Goal: Information Seeking & Learning: Find contact information

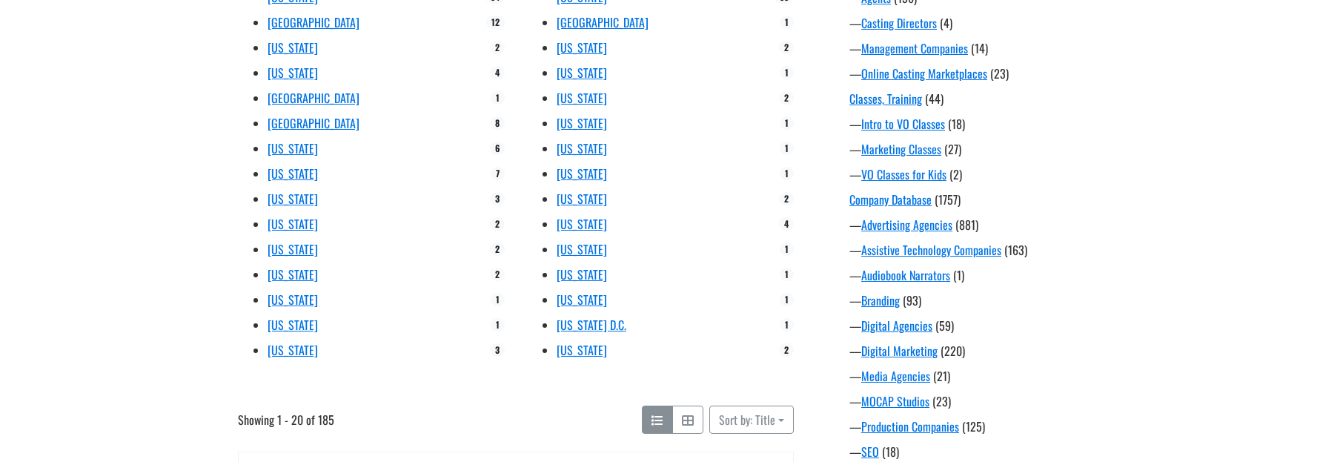
scroll to position [234, 0]
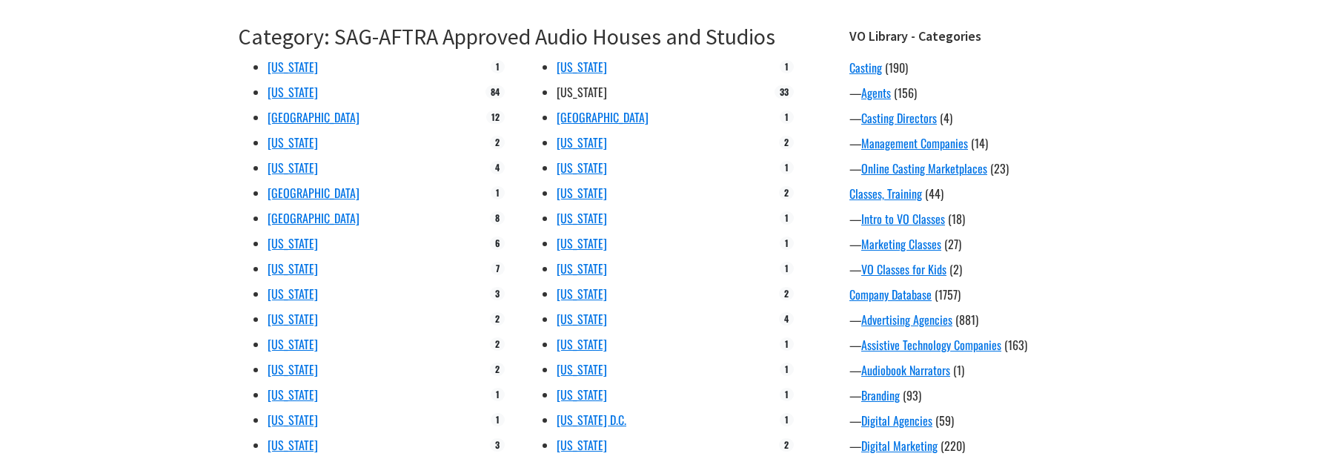
click at [585, 91] on link "[US_STATE]" at bounding box center [582, 92] width 50 height 18
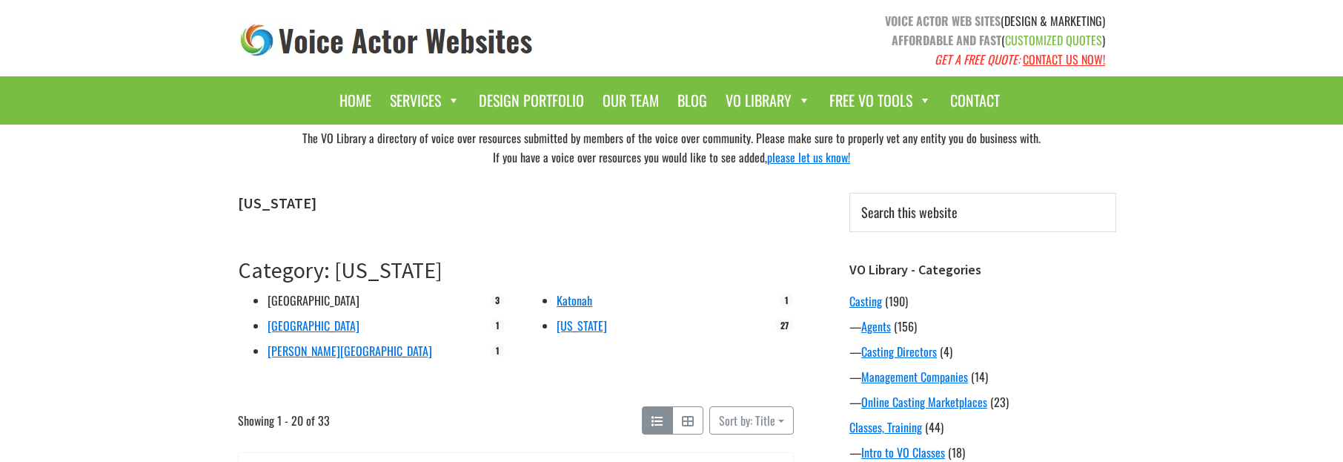
click at [292, 297] on link "[GEOGRAPHIC_DATA]" at bounding box center [314, 300] width 92 height 18
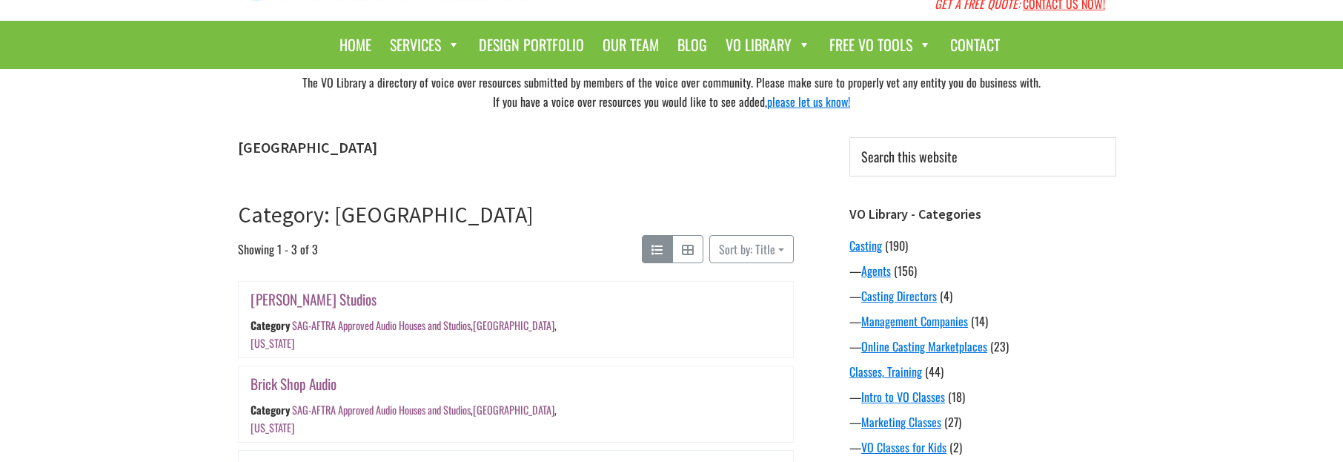
scroll to position [122, 0]
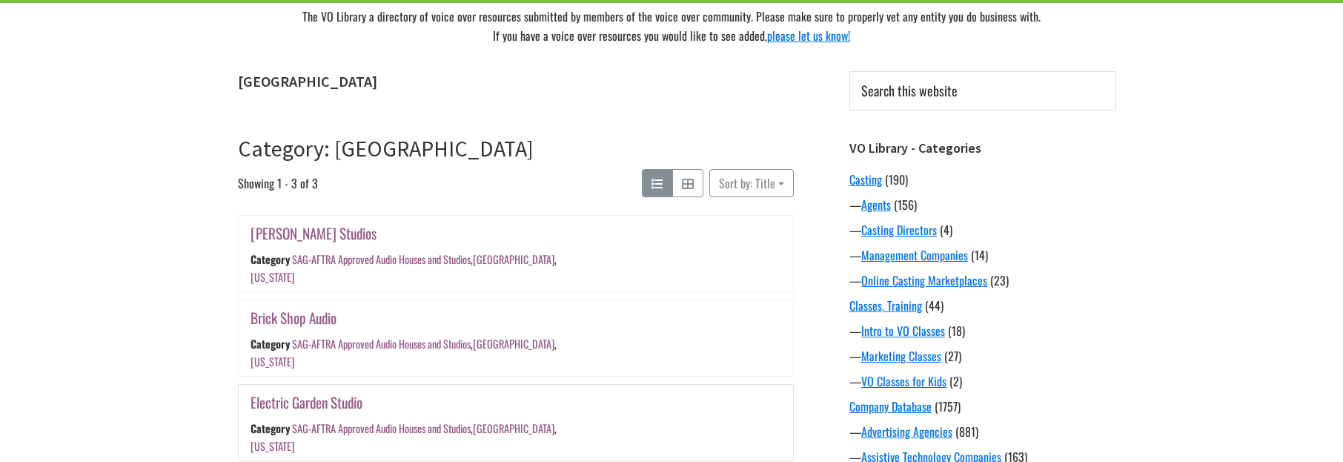
click at [314, 391] on link "Electric Garden Studio" at bounding box center [307, 402] width 112 height 22
click at [314, 307] on link "Brick Shop Audio" at bounding box center [294, 318] width 86 height 22
click at [294, 234] on link "Braund Studios" at bounding box center [314, 233] width 126 height 22
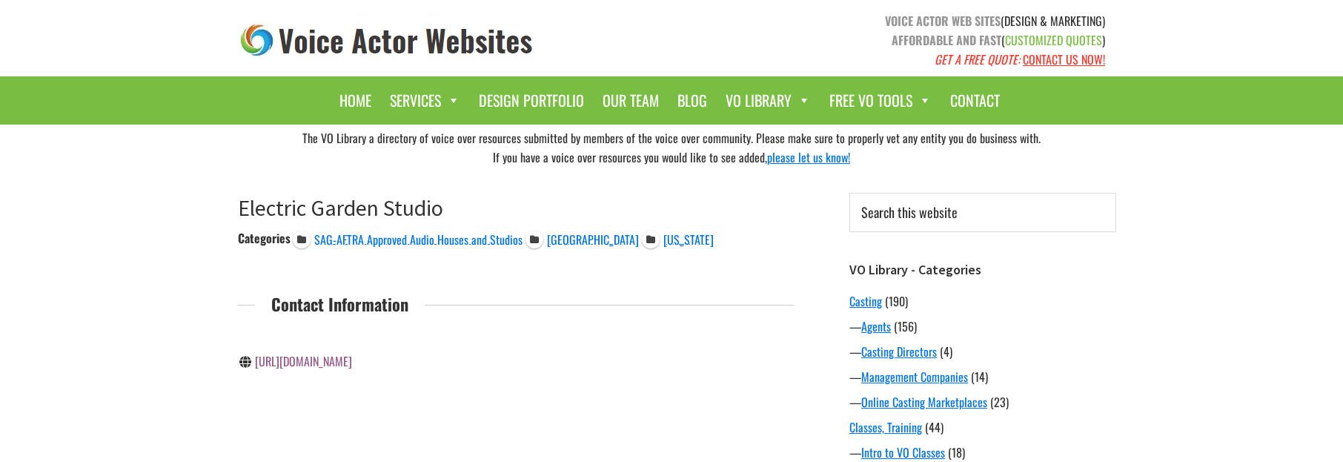
click at [293, 346] on div "[URL][DOMAIN_NAME]" at bounding box center [371, 361] width 267 height 37
click at [297, 366] on link "[URL][DOMAIN_NAME]" at bounding box center [303, 361] width 97 height 18
click at [455, 242] on span "SAG-AFTRA Approved Audio Houses and Studios" at bounding box center [418, 240] width 208 height 18
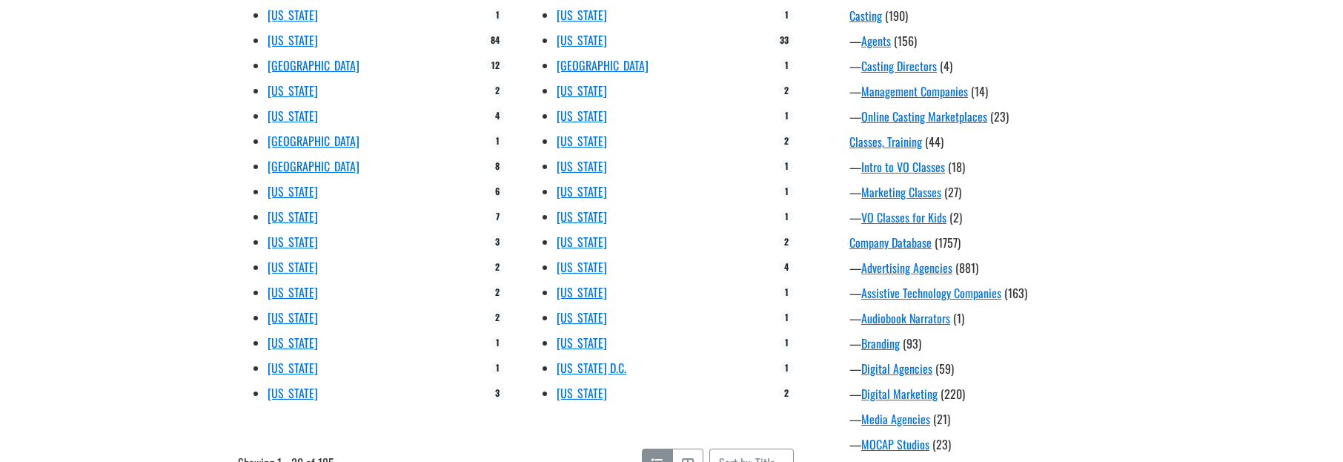
scroll to position [111, 0]
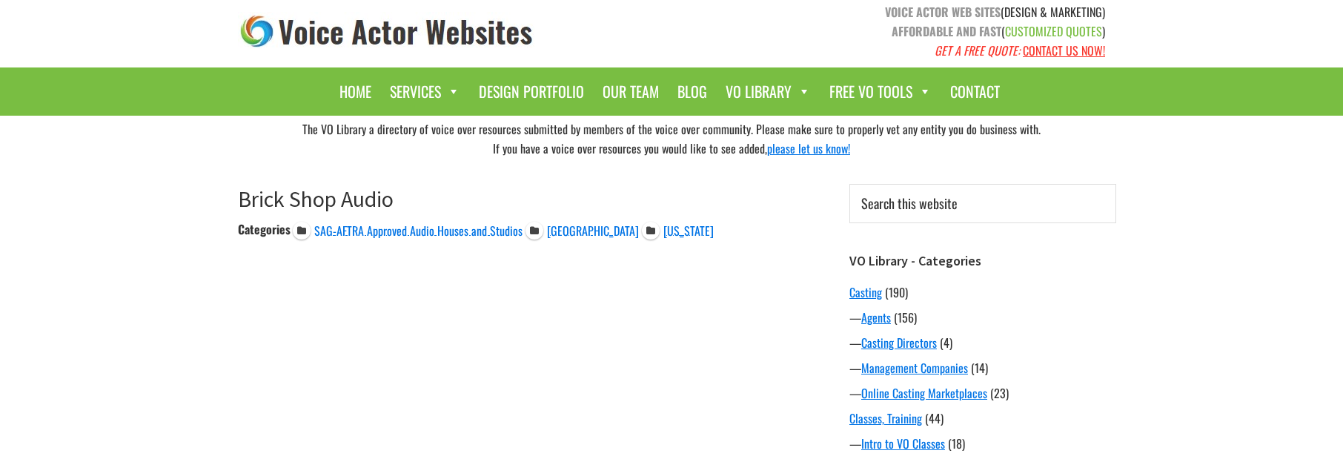
scroll to position [112, 0]
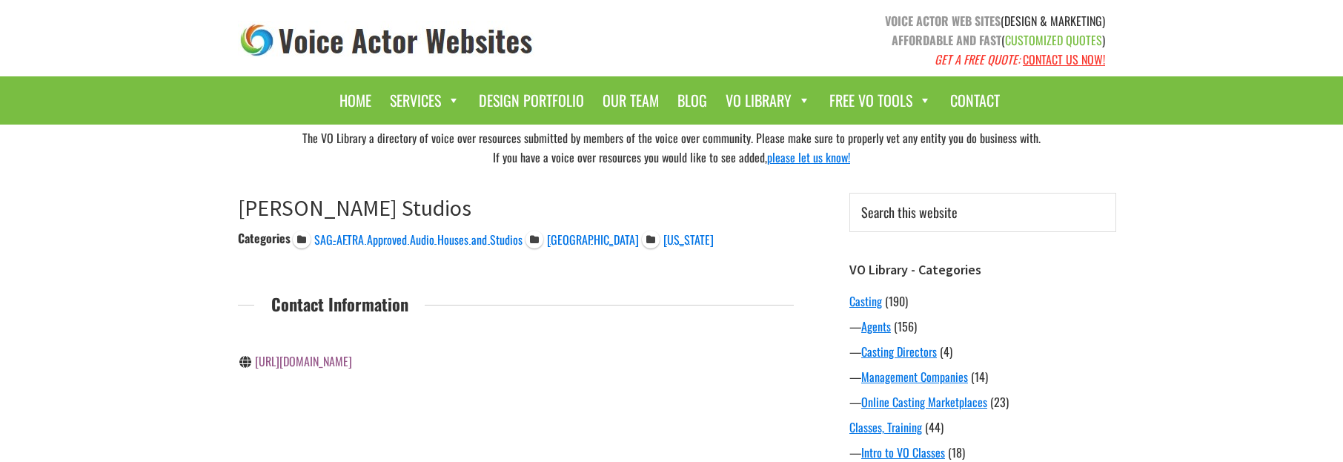
click at [343, 359] on link "https://braundstudios.com/" at bounding box center [303, 361] width 97 height 18
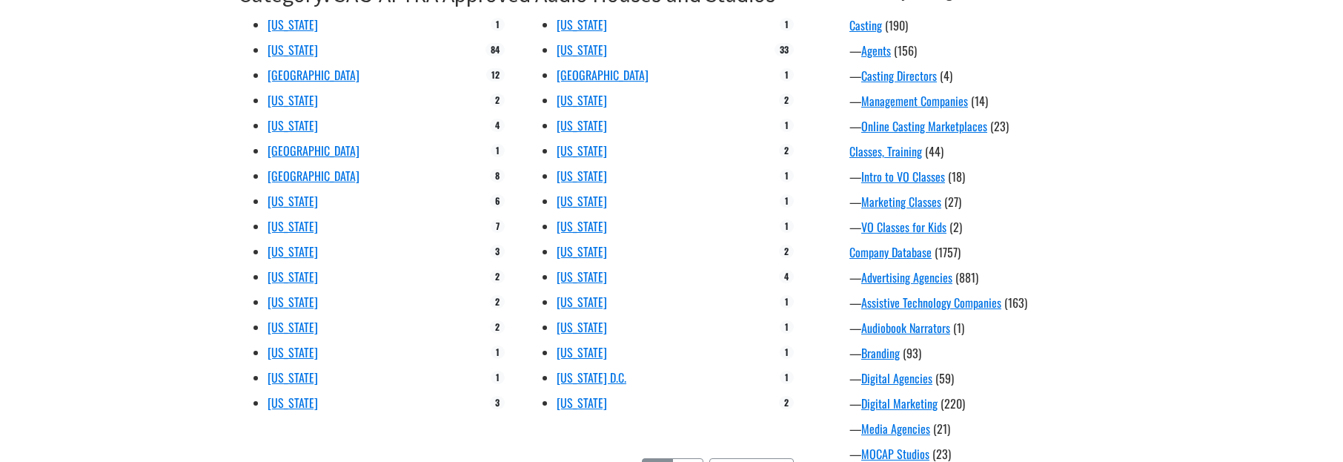
scroll to position [266, 0]
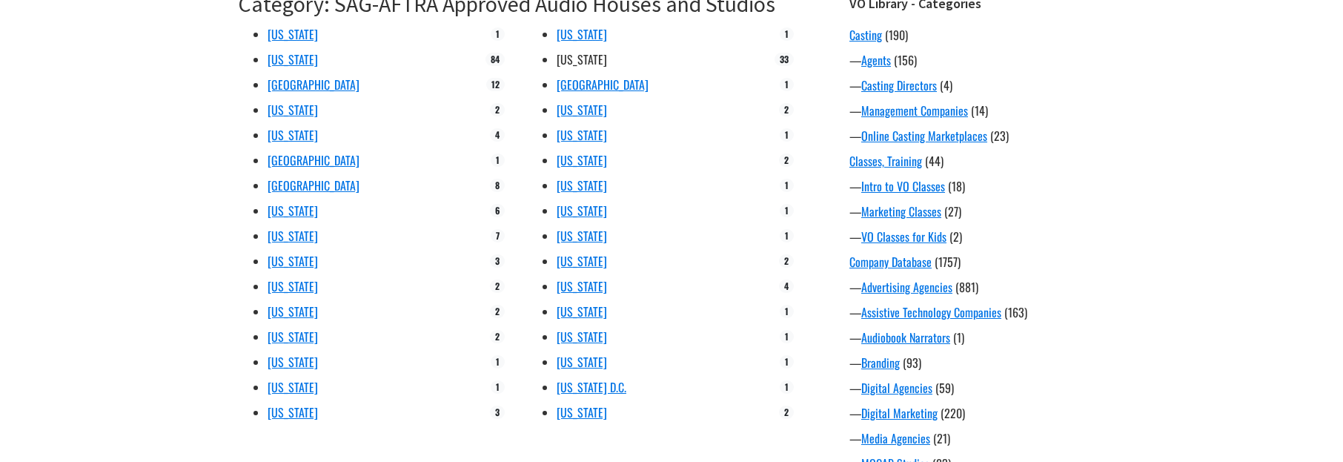
click at [583, 55] on link "[US_STATE]" at bounding box center [582, 59] width 50 height 18
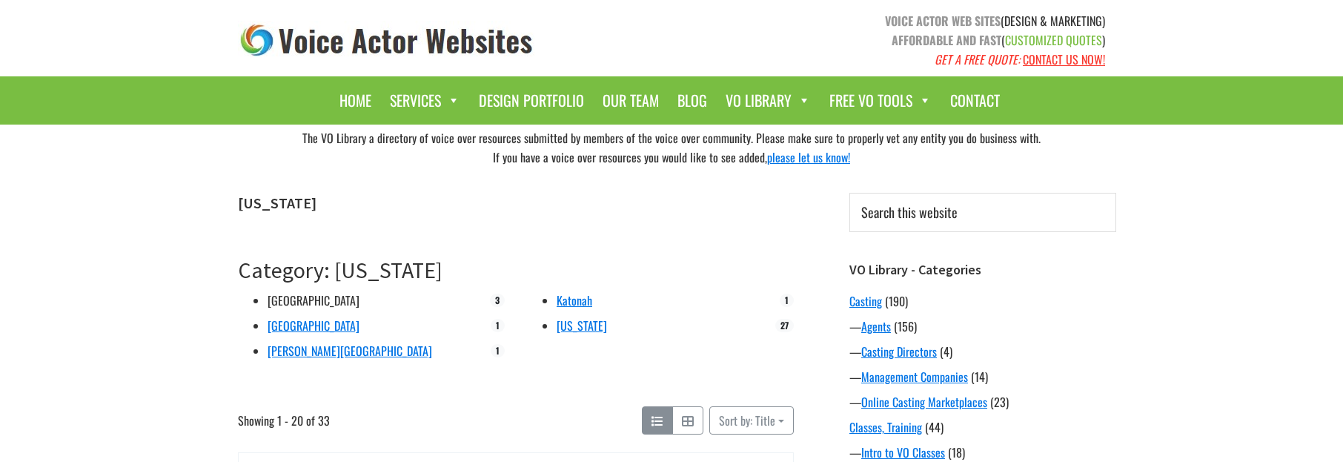
click at [289, 300] on link "[GEOGRAPHIC_DATA]" at bounding box center [314, 300] width 92 height 18
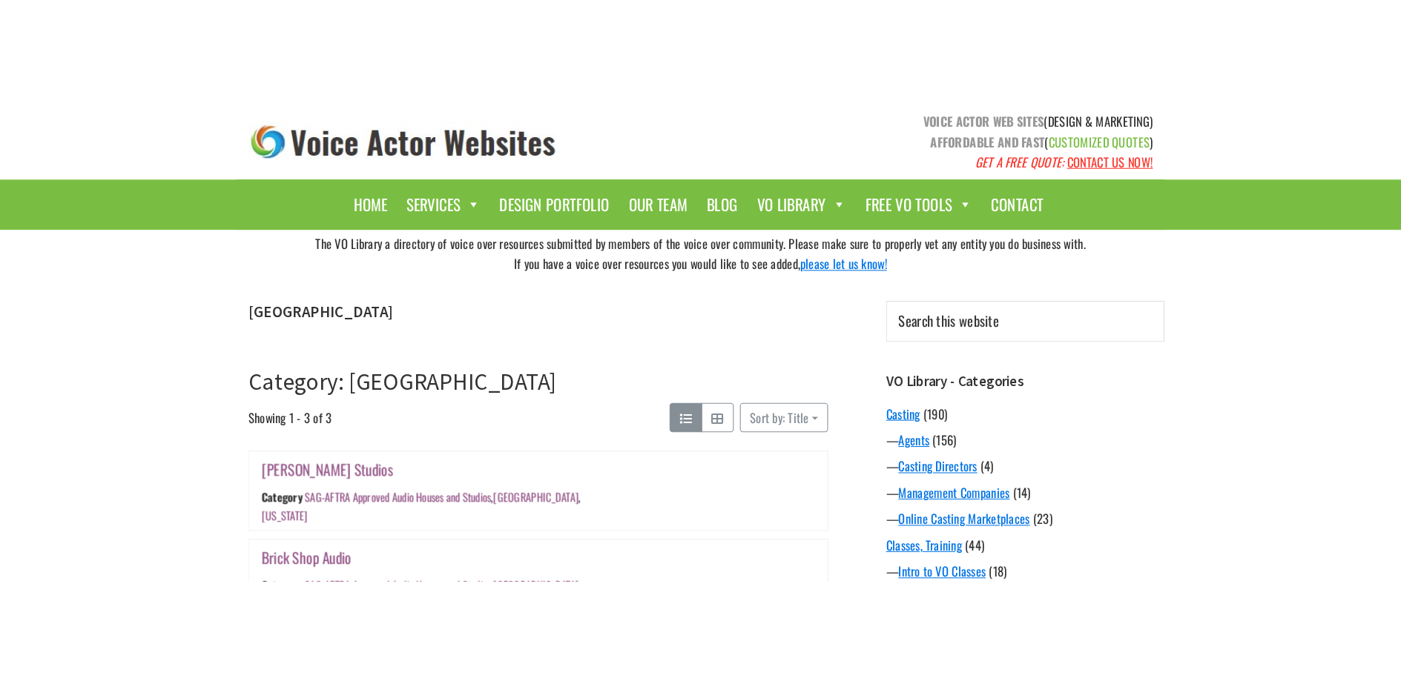
scroll to position [176, 0]
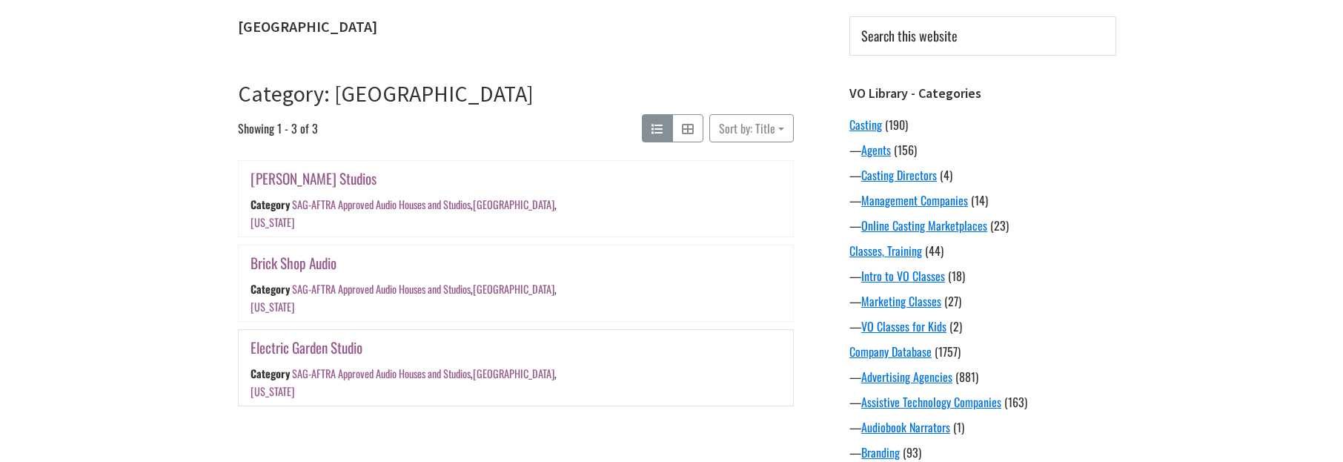
click at [295, 337] on link "Electric Garden Studio" at bounding box center [307, 348] width 112 height 22
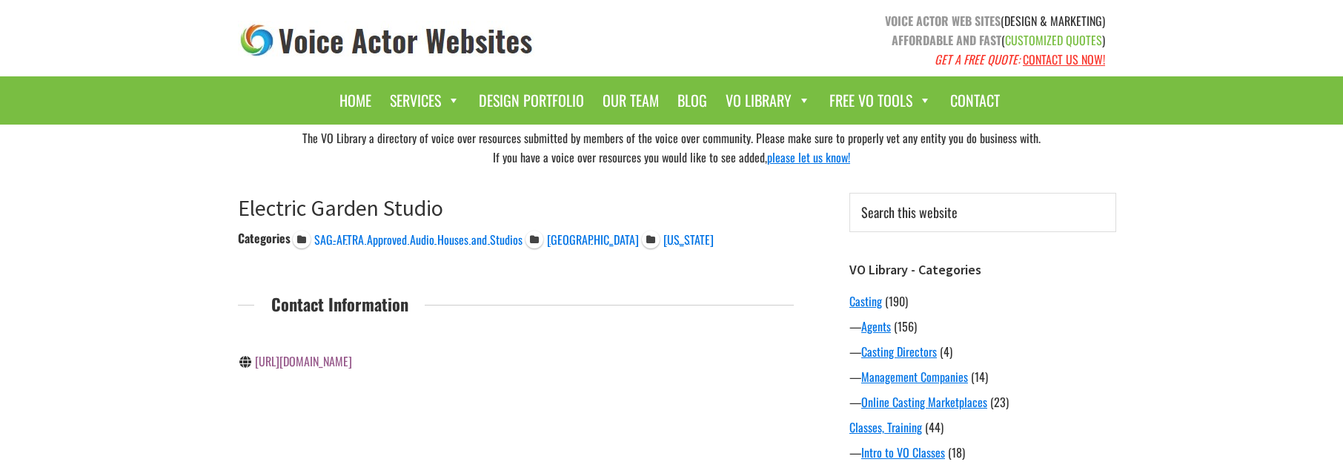
click at [295, 351] on div "https://www.electricgarden.com/" at bounding box center [303, 360] width 97 height 19
click at [297, 363] on link "https://www.electricgarden.com/" at bounding box center [303, 361] width 97 height 18
